Goal: Entertainment & Leisure: Consume media (video, audio)

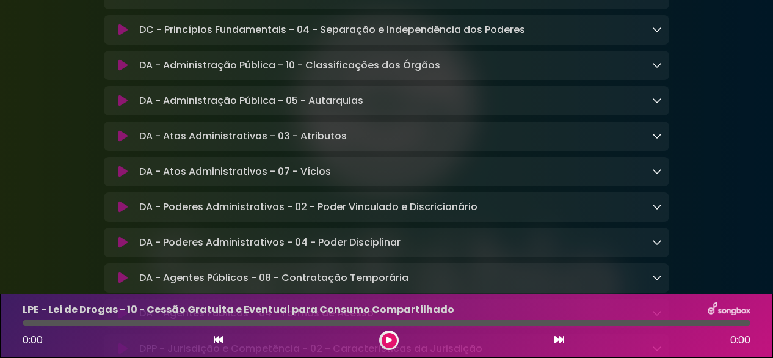
scroll to position [1050, 0]
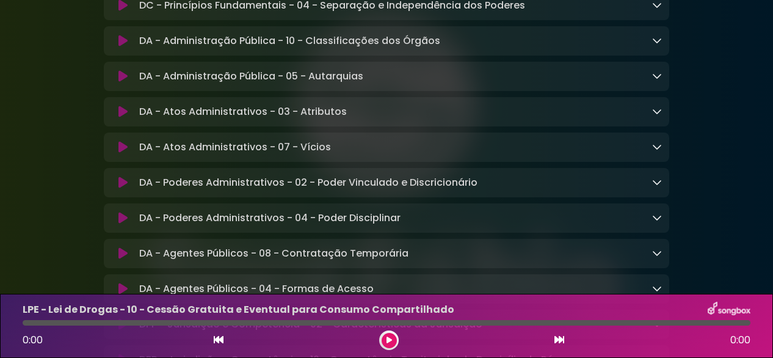
click at [653, 45] on icon at bounding box center [657, 40] width 10 height 10
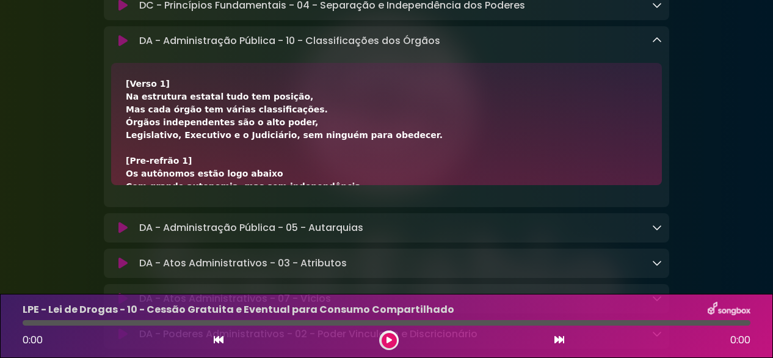
click at [123, 47] on icon at bounding box center [122, 41] width 9 height 12
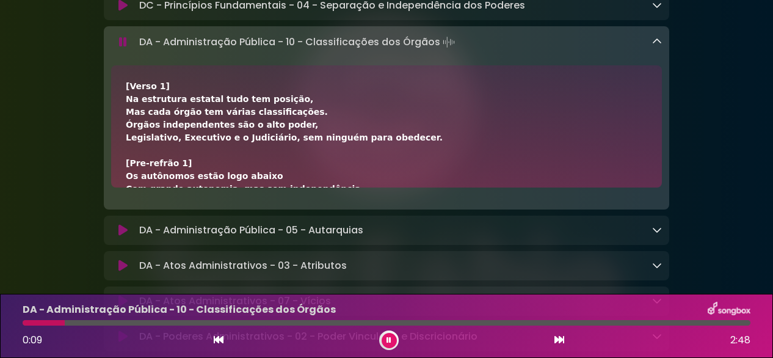
click at [386, 335] on button at bounding box center [388, 340] width 15 height 15
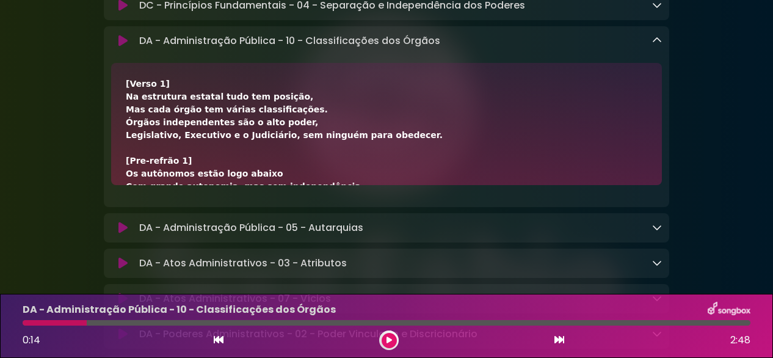
click at [386, 335] on button at bounding box center [388, 340] width 15 height 15
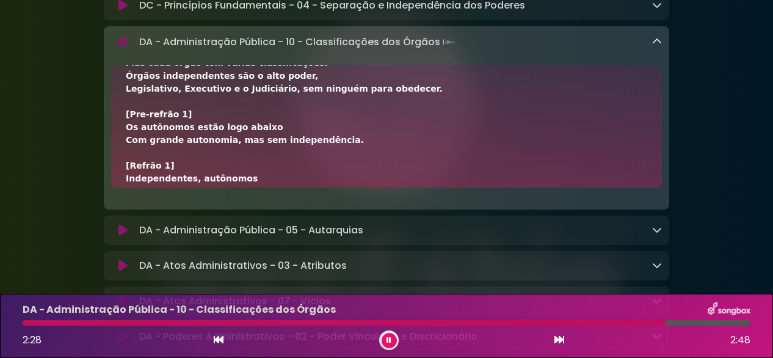
scroll to position [73, 0]
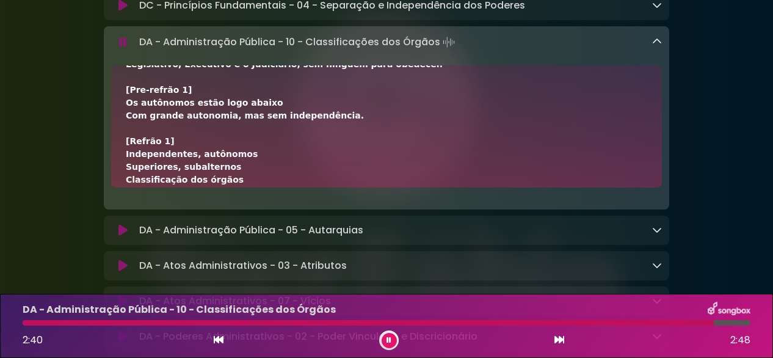
click at [387, 342] on icon at bounding box center [388, 339] width 5 height 7
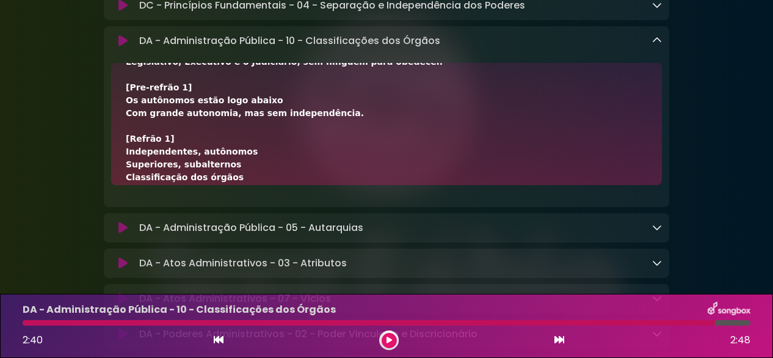
click at [424, 151] on div "[Verso 1] Na estrutura estatal tudo tem posição, Mas cada órgão tem várias clas…" at bounding box center [386, 305] width 521 height 602
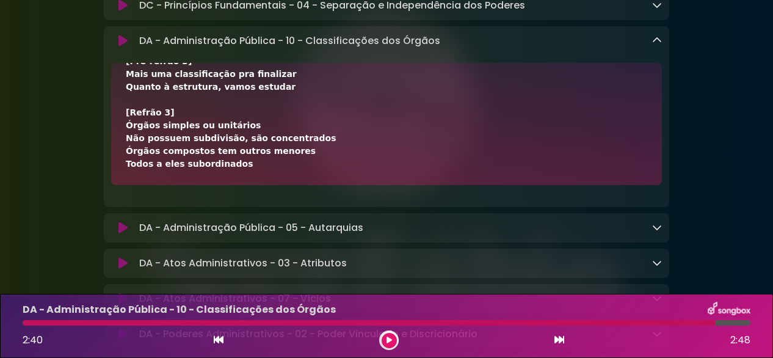
scroll to position [1074, 0]
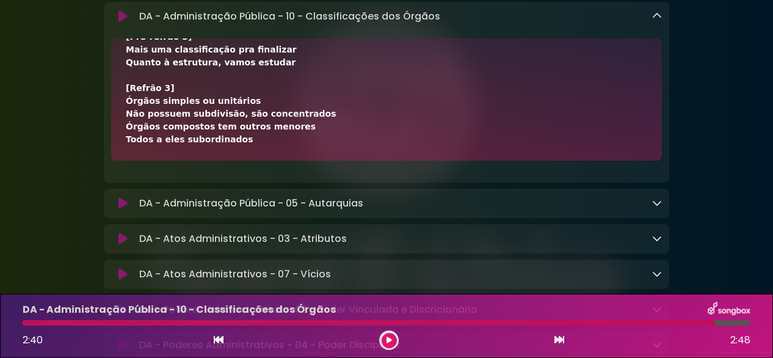
click at [659, 21] on icon at bounding box center [657, 16] width 10 height 10
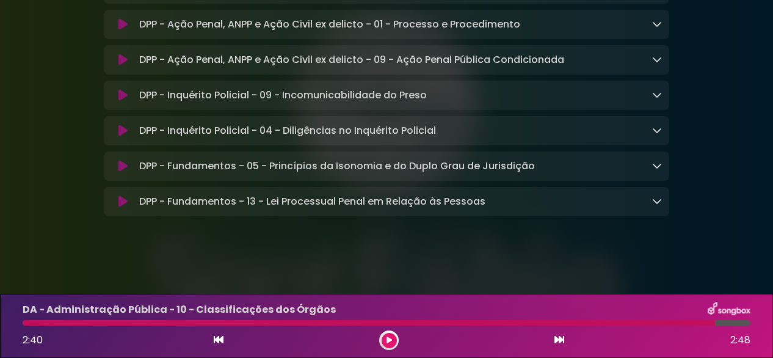
scroll to position [1452, 0]
